Goal: Task Accomplishment & Management: Use online tool/utility

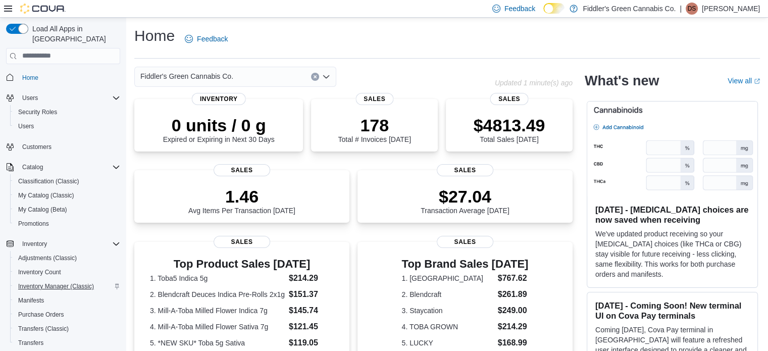
scroll to position [129, 0]
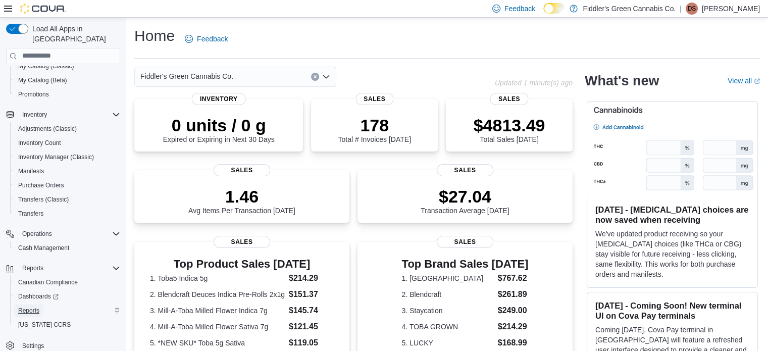
click at [22, 307] on span "Reports" at bounding box center [28, 311] width 21 height 8
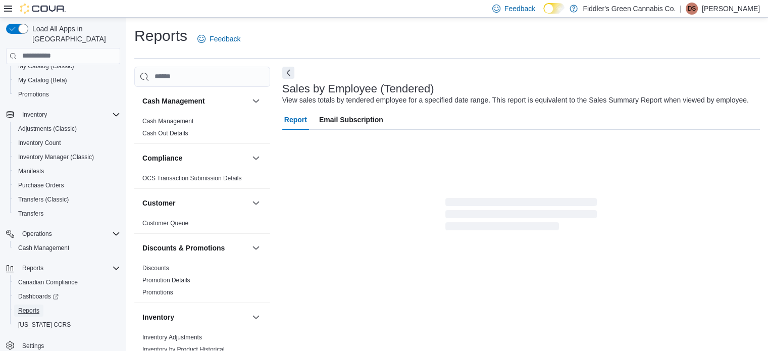
scroll to position [23, 0]
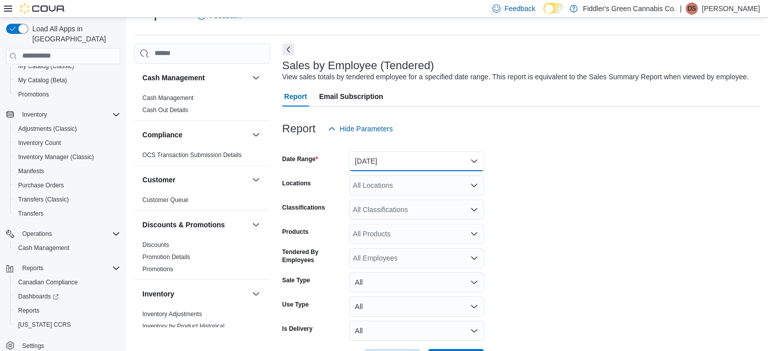
click at [416, 162] on button "[DATE]" at bounding box center [416, 161] width 135 height 20
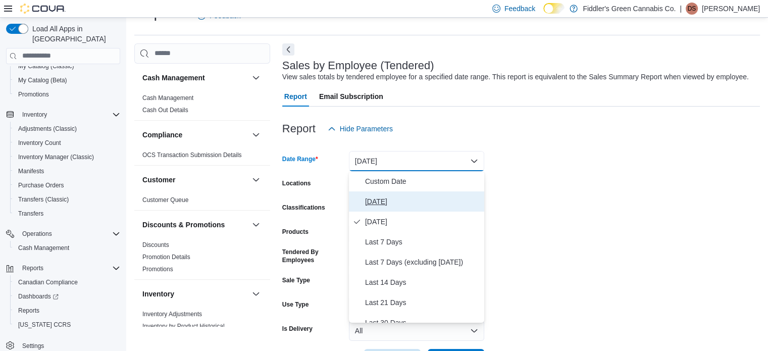
click at [397, 197] on span "[DATE]" at bounding box center [422, 201] width 115 height 12
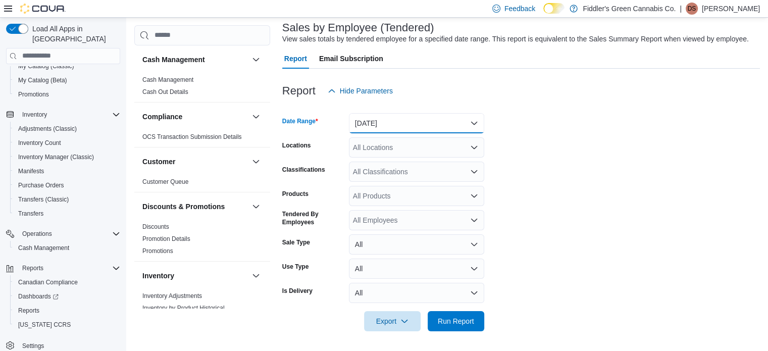
scroll to position [61, 0]
click at [471, 317] on span "Run Report" at bounding box center [456, 321] width 36 height 10
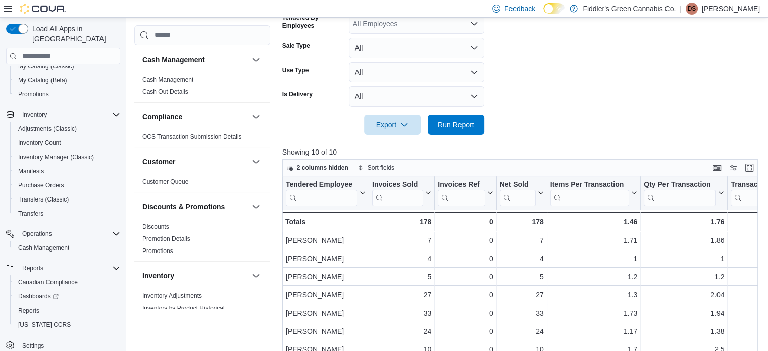
scroll to position [259, 0]
click at [454, 120] on span "Run Report" at bounding box center [456, 123] width 36 height 10
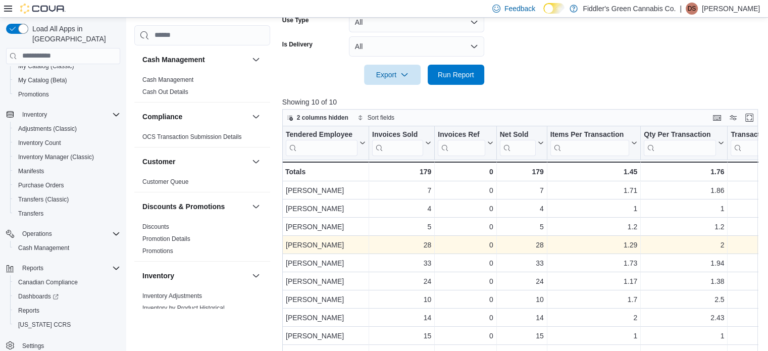
scroll to position [258, 0]
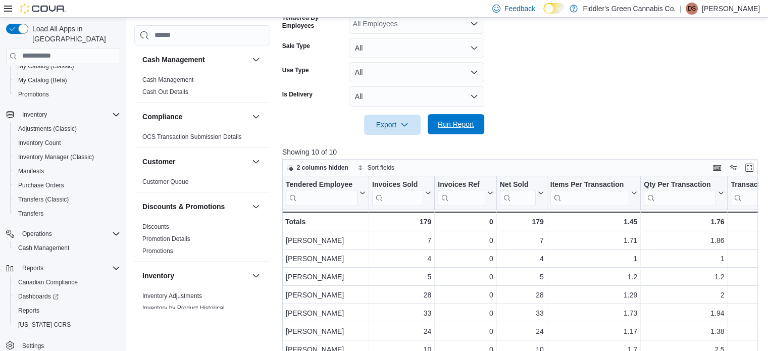
click at [466, 129] on span "Run Report" at bounding box center [456, 124] width 36 height 10
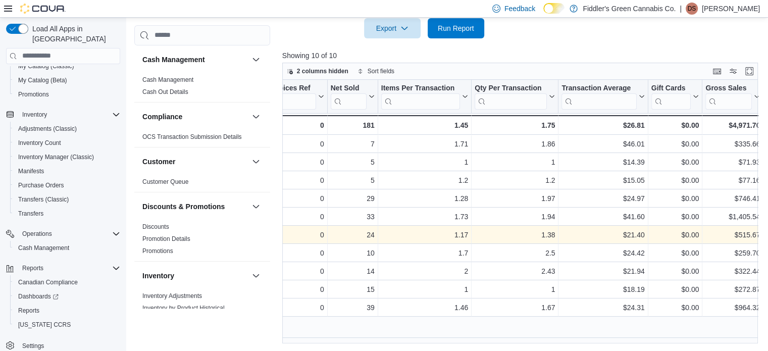
scroll to position [0, 0]
